Goal: Transaction & Acquisition: Purchase product/service

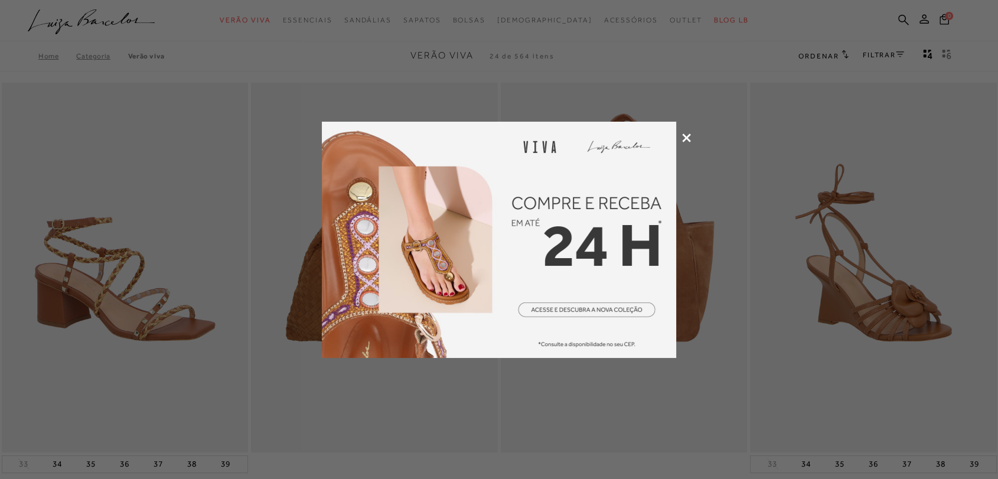
click at [688, 140] on icon at bounding box center [686, 137] width 9 height 9
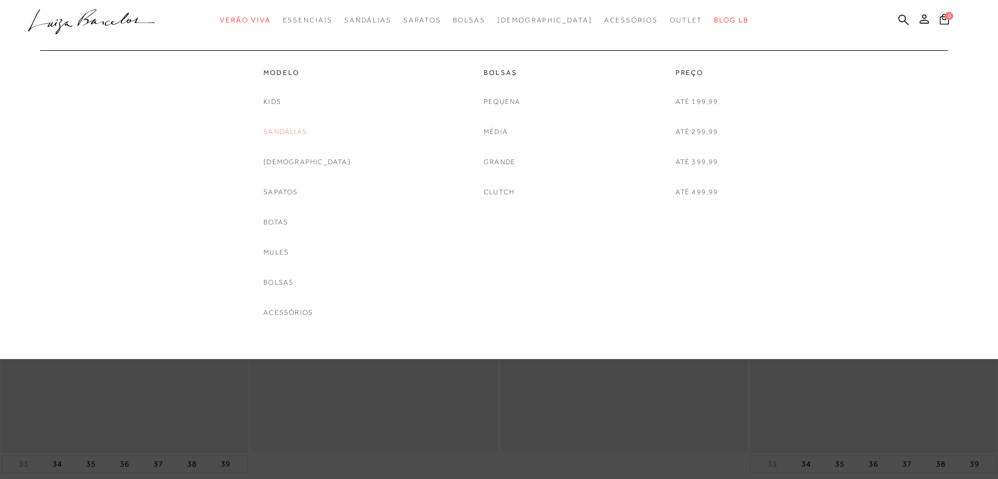
click at [292, 129] on link "Sandálias" at bounding box center [285, 132] width 44 height 12
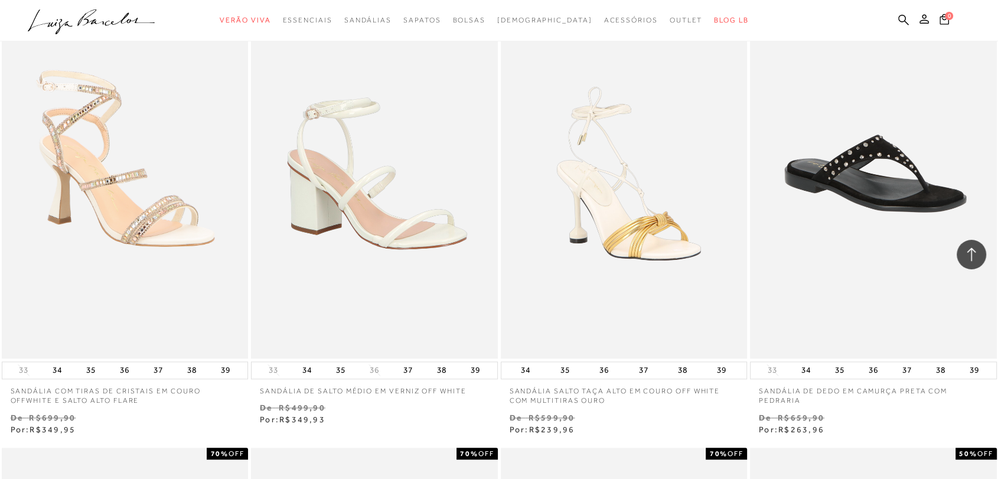
scroll to position [1016, 0]
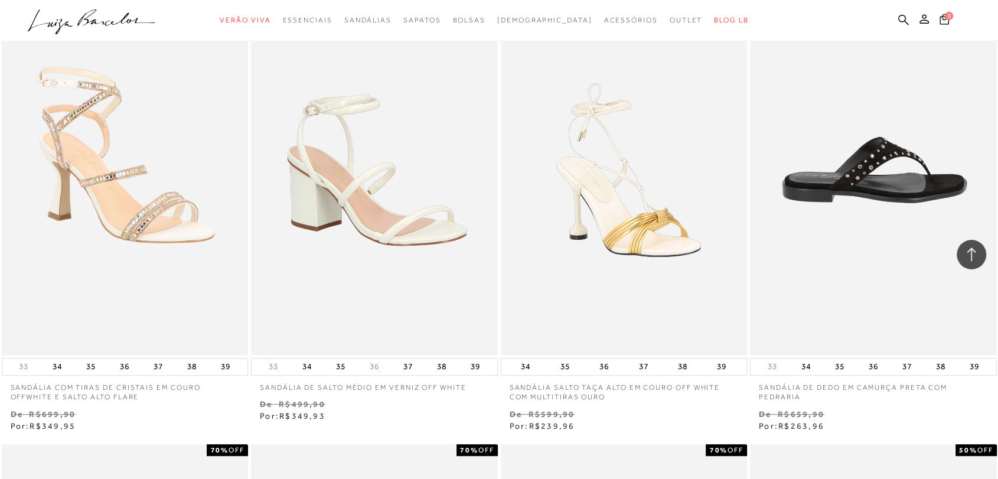
click at [902, 166] on img at bounding box center [874, 170] width 246 height 370
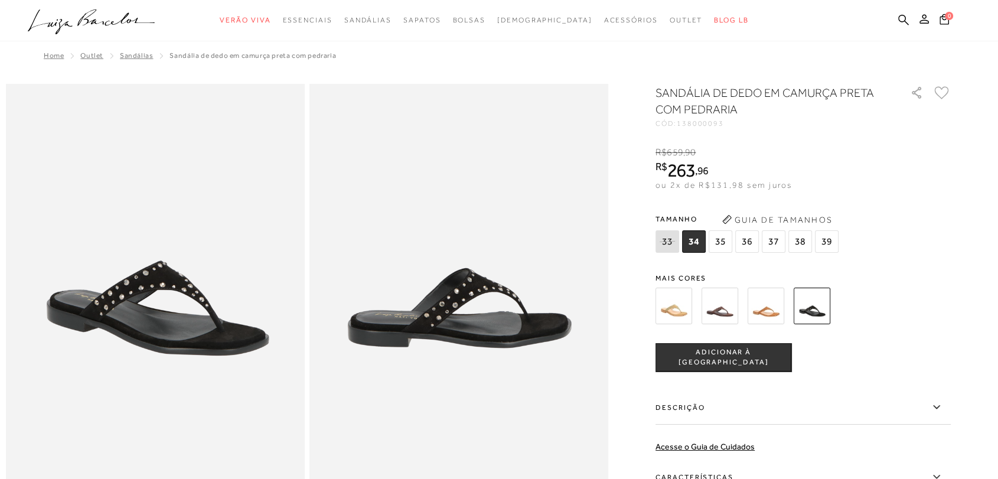
click at [764, 313] on img at bounding box center [766, 306] width 37 height 37
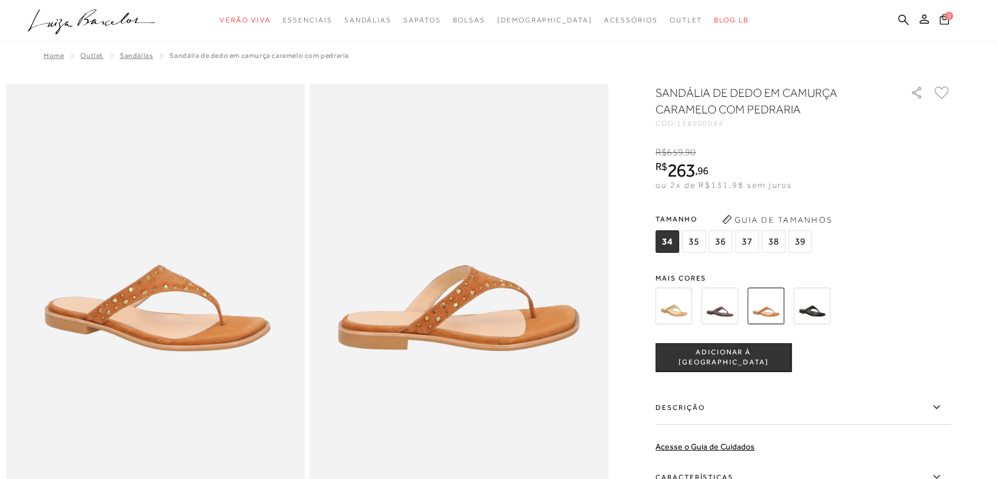
click at [725, 306] on img at bounding box center [720, 306] width 37 height 37
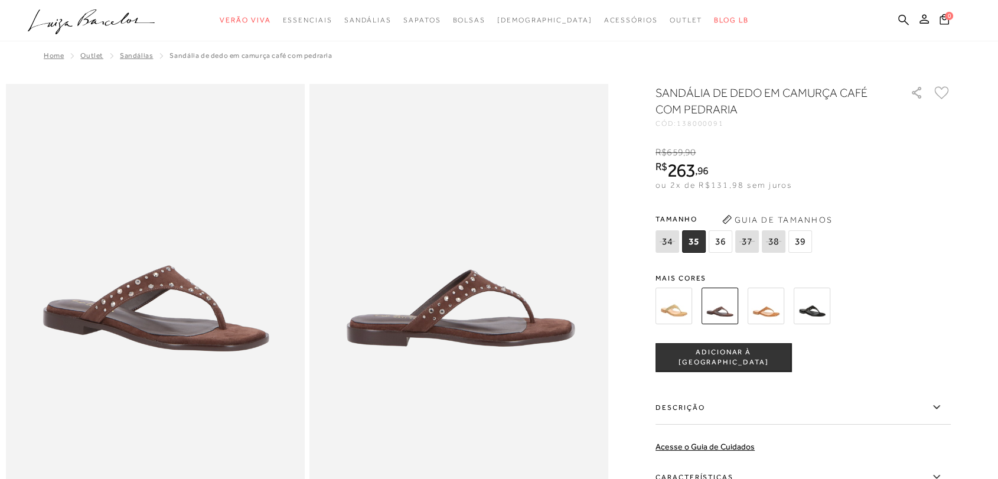
click at [458, 327] on img at bounding box center [459, 308] width 299 height 448
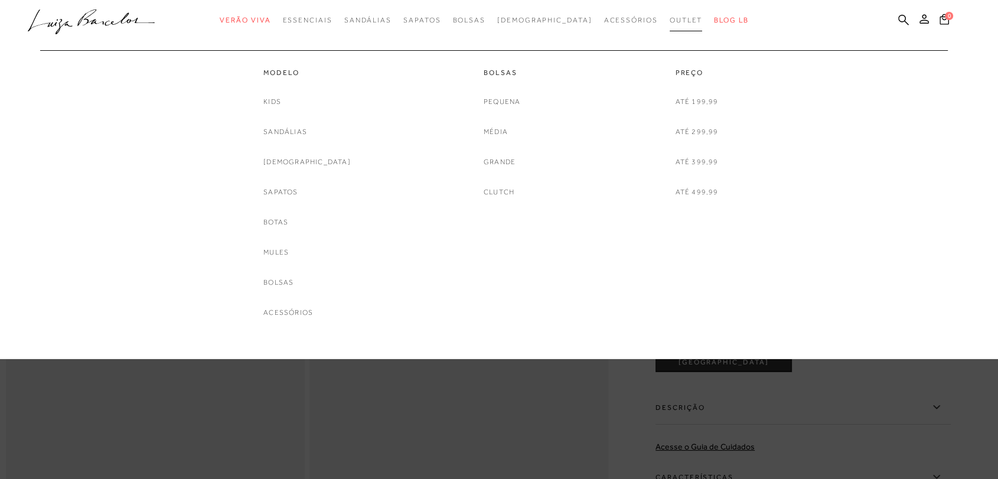
click at [670, 19] on span "Outlet" at bounding box center [686, 20] width 33 height 8
click at [307, 133] on link "Sandálias" at bounding box center [285, 132] width 44 height 12
click at [295, 158] on link "[DEMOGRAPHIC_DATA]" at bounding box center [306, 162] width 87 height 12
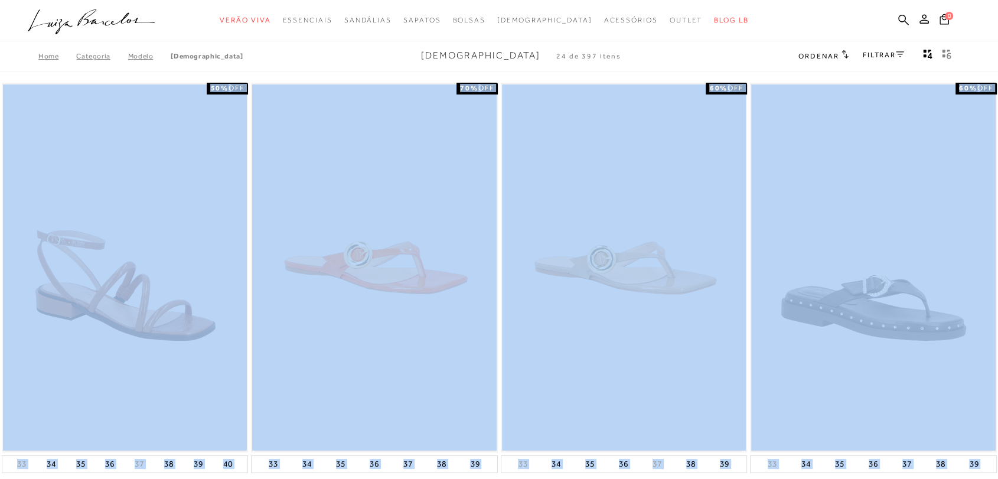
drag, startPoint x: 997, startPoint y: 58, endPoint x: 1007, endPoint y: 91, distance: 34.0
click at [998, 91] on html "Página da coleção de Rasteiras está carregada categoryHeader .a{fill-rule:eveno…" at bounding box center [499, 239] width 998 height 479
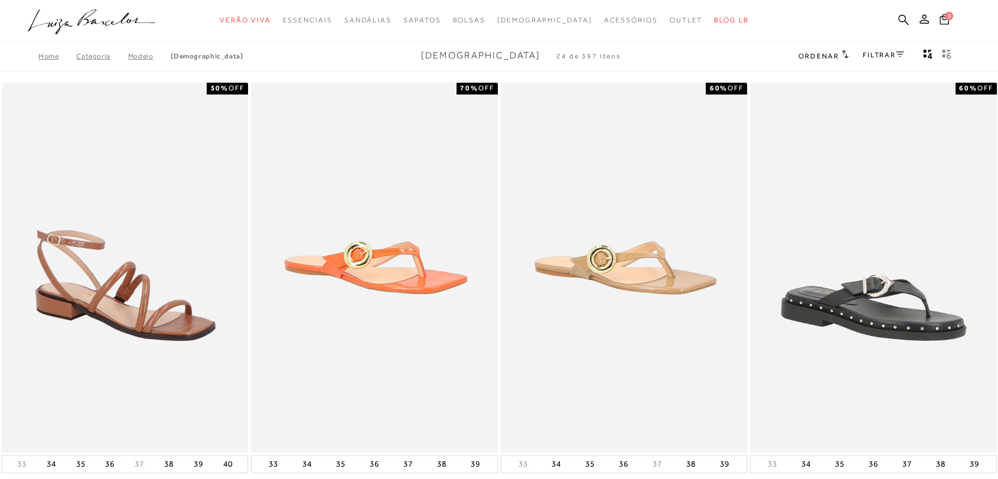
click at [784, 37] on div at bounding box center [499, 20] width 998 height 41
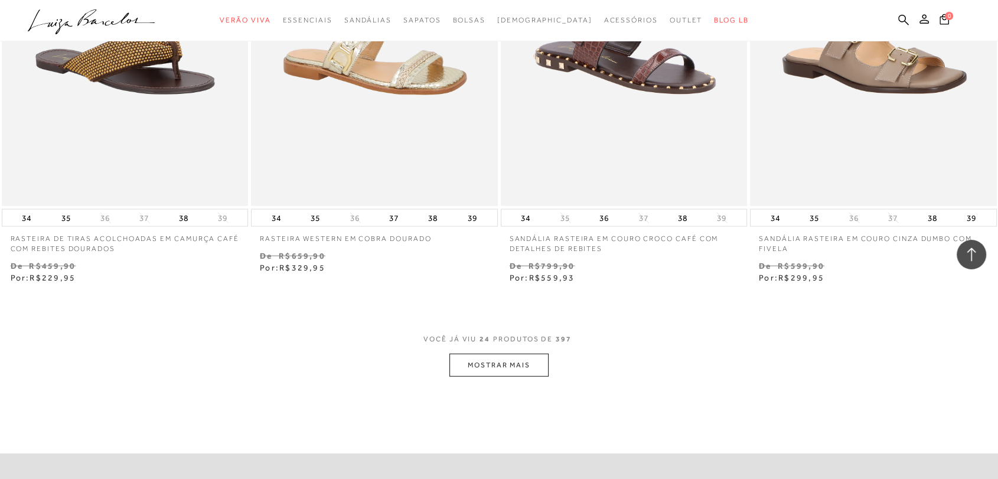
scroll to position [2550, 0]
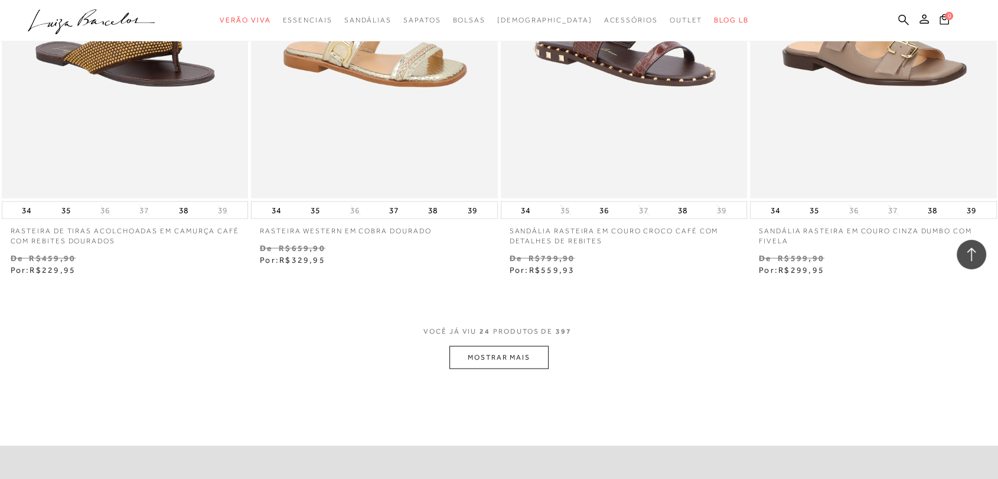
click at [483, 351] on button "MOSTRAR MAIS" at bounding box center [499, 357] width 99 height 23
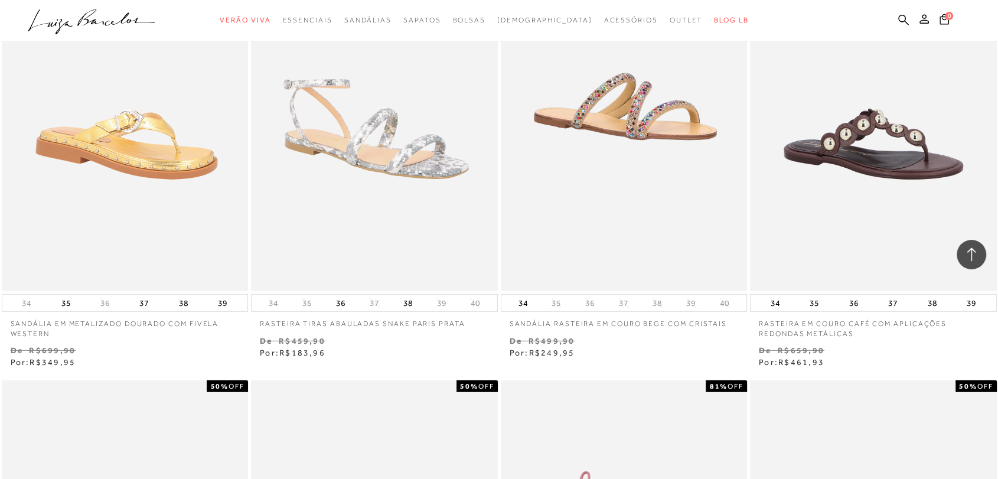
scroll to position [0, 0]
